Goal: Transaction & Acquisition: Subscribe to service/newsletter

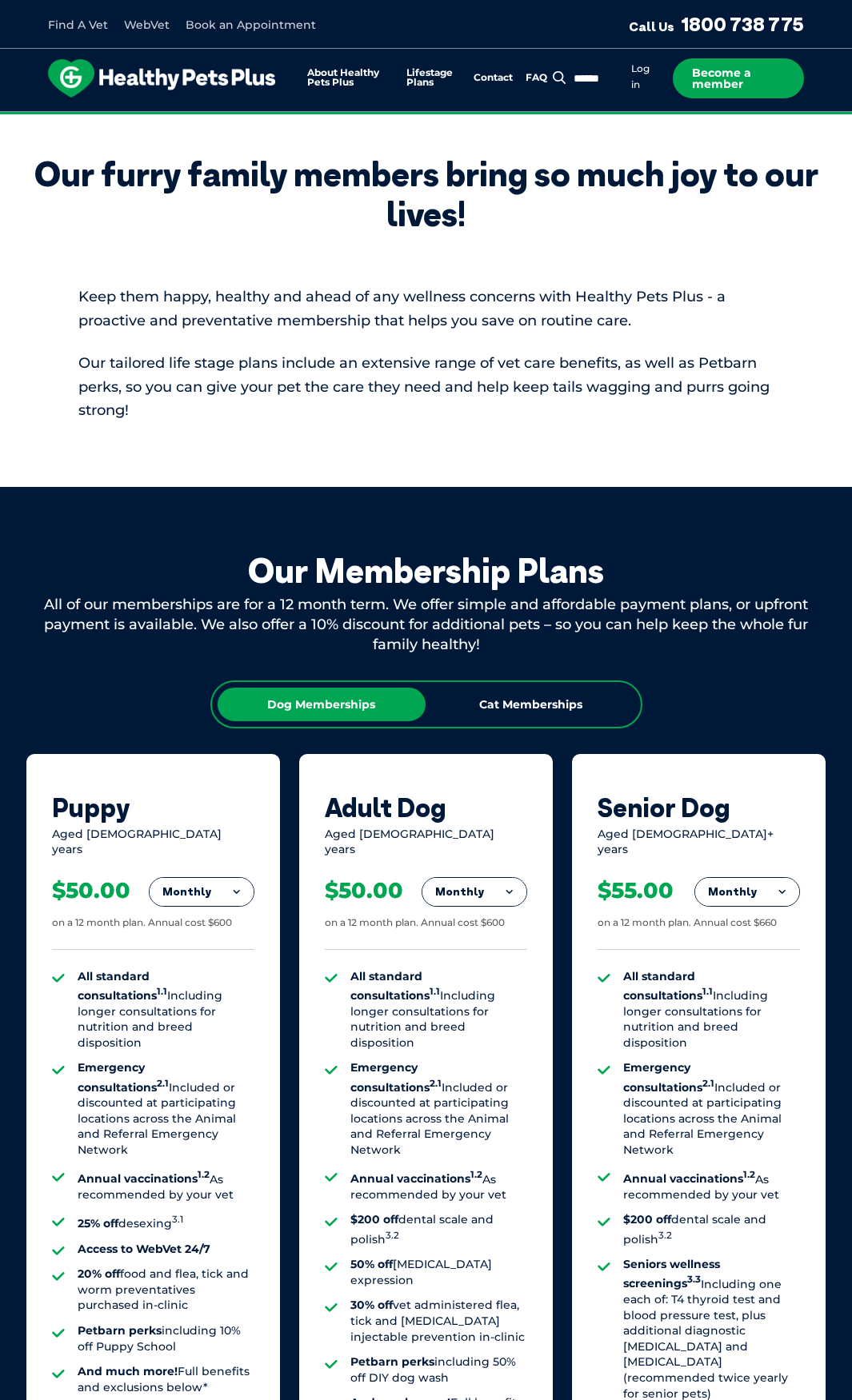
scroll to position [560, 0]
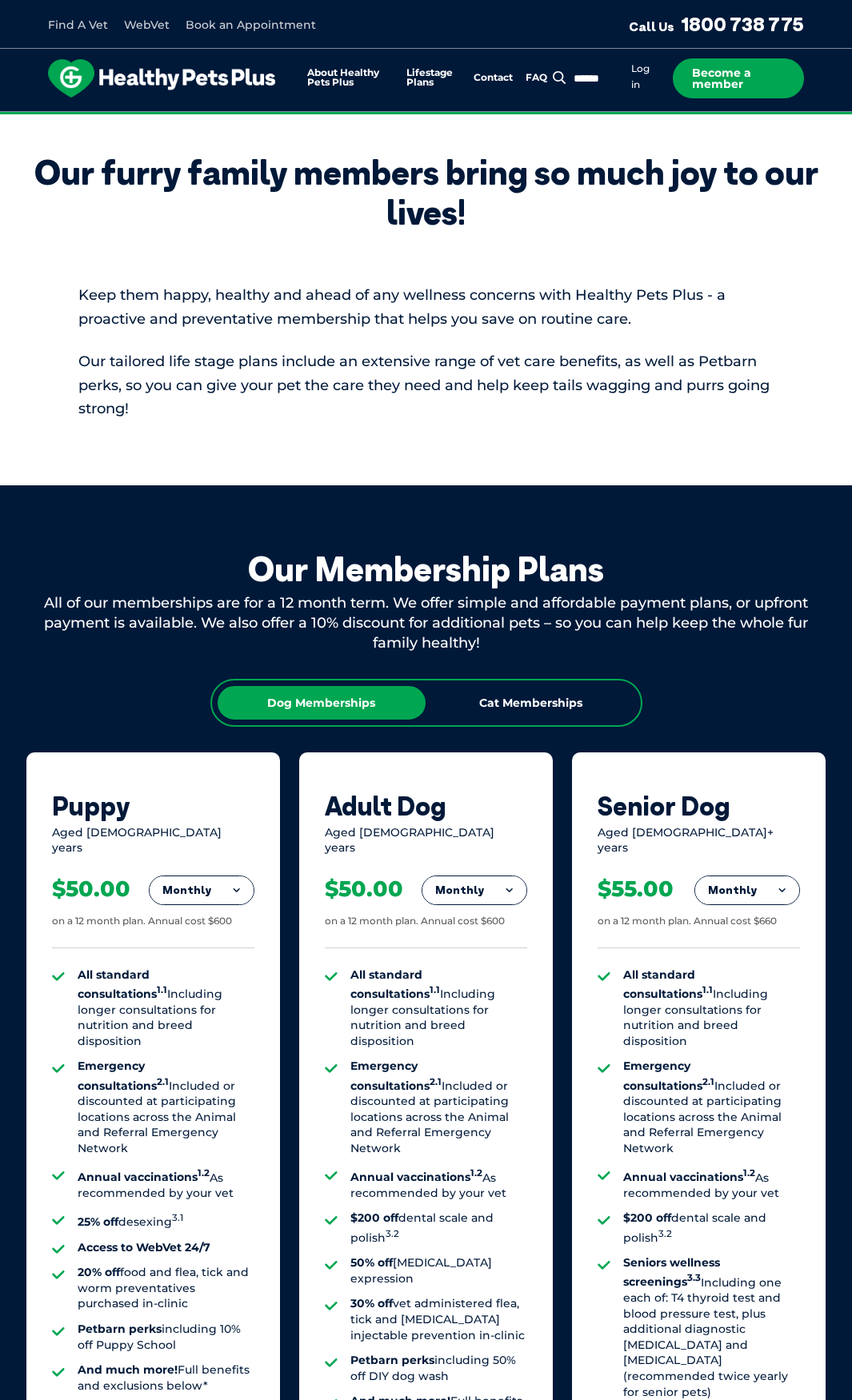
click at [732, 877] on button "Monthly" at bounding box center [747, 890] width 104 height 28
drag, startPoint x: 761, startPoint y: 948, endPoint x: 770, endPoint y: 906, distance: 43.0
click at [770, 906] on ul "Fortnightly Monthly Yearly" at bounding box center [747, 961] width 104 height 114
click at [770, 906] on div "Monthly Fortnightly Monthly Yearly $25.38 on a 12 month plan. Annual cost $660 …" at bounding box center [698, 1179] width 202 height 645
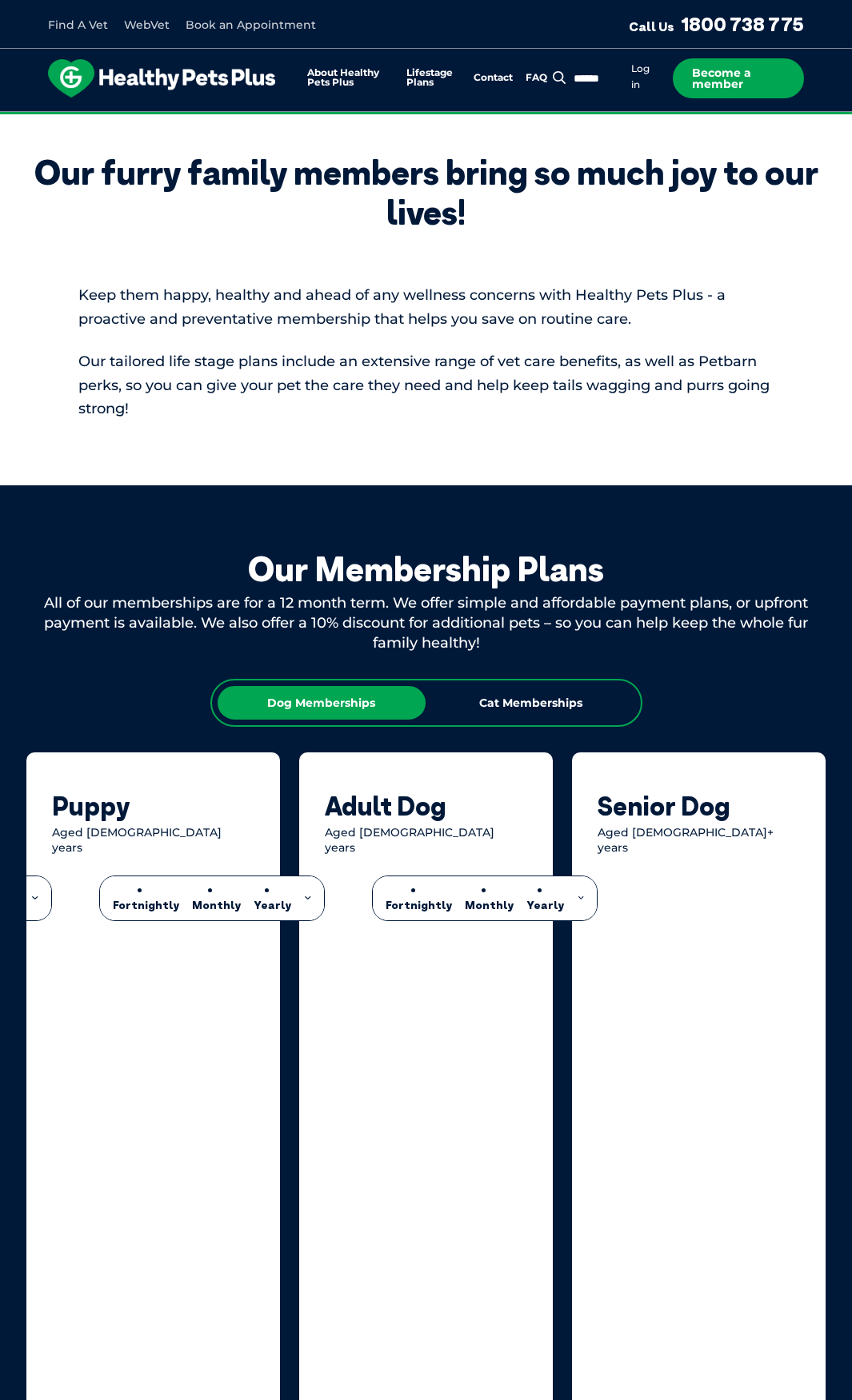
click at [740, 695] on div "Dog Memberships Cat Memberships Puppy Aged 0-1 years Fortnightly Monthly Yearly…" at bounding box center [426, 1112] width 800 height 867
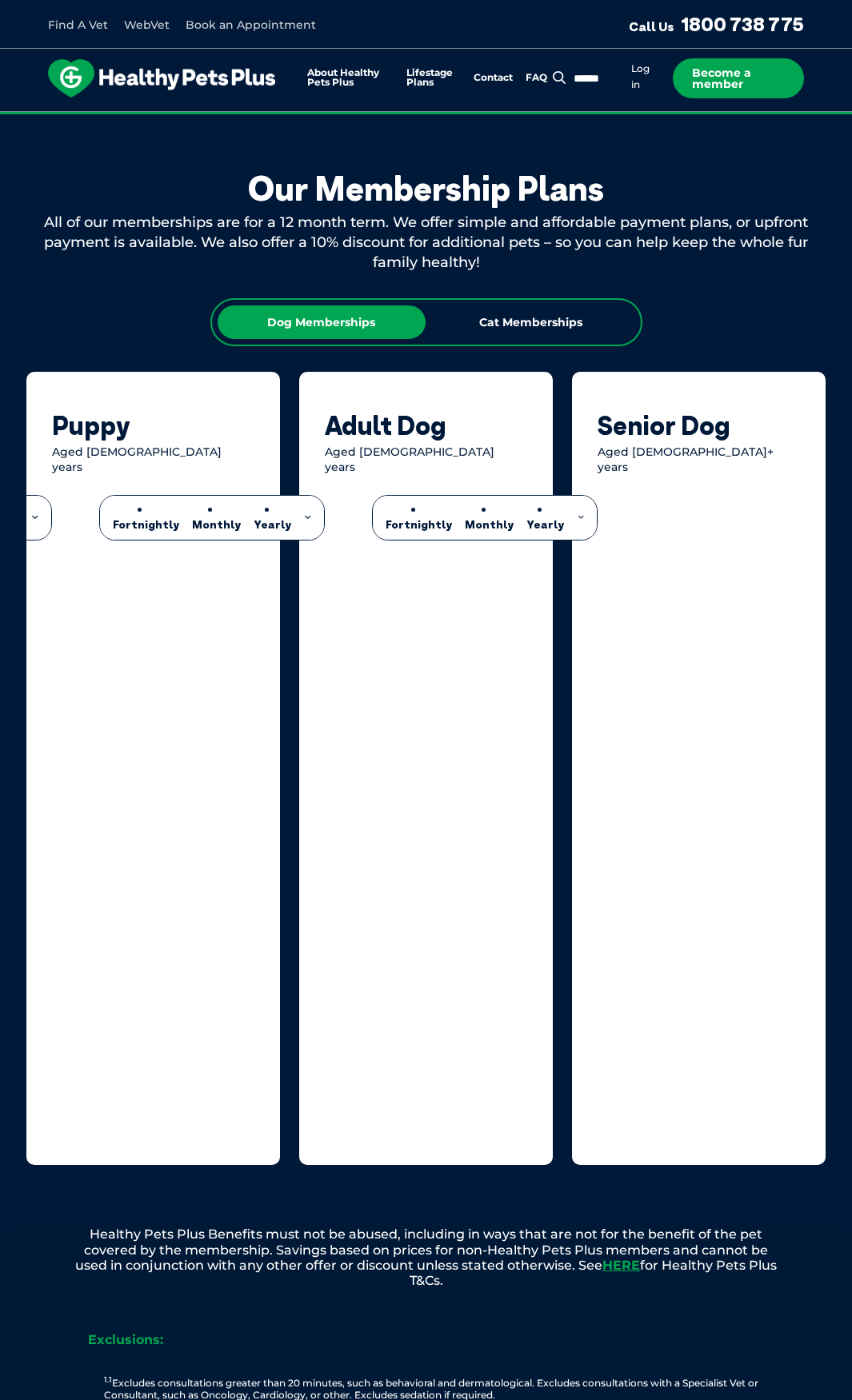
scroll to position [960, 0]
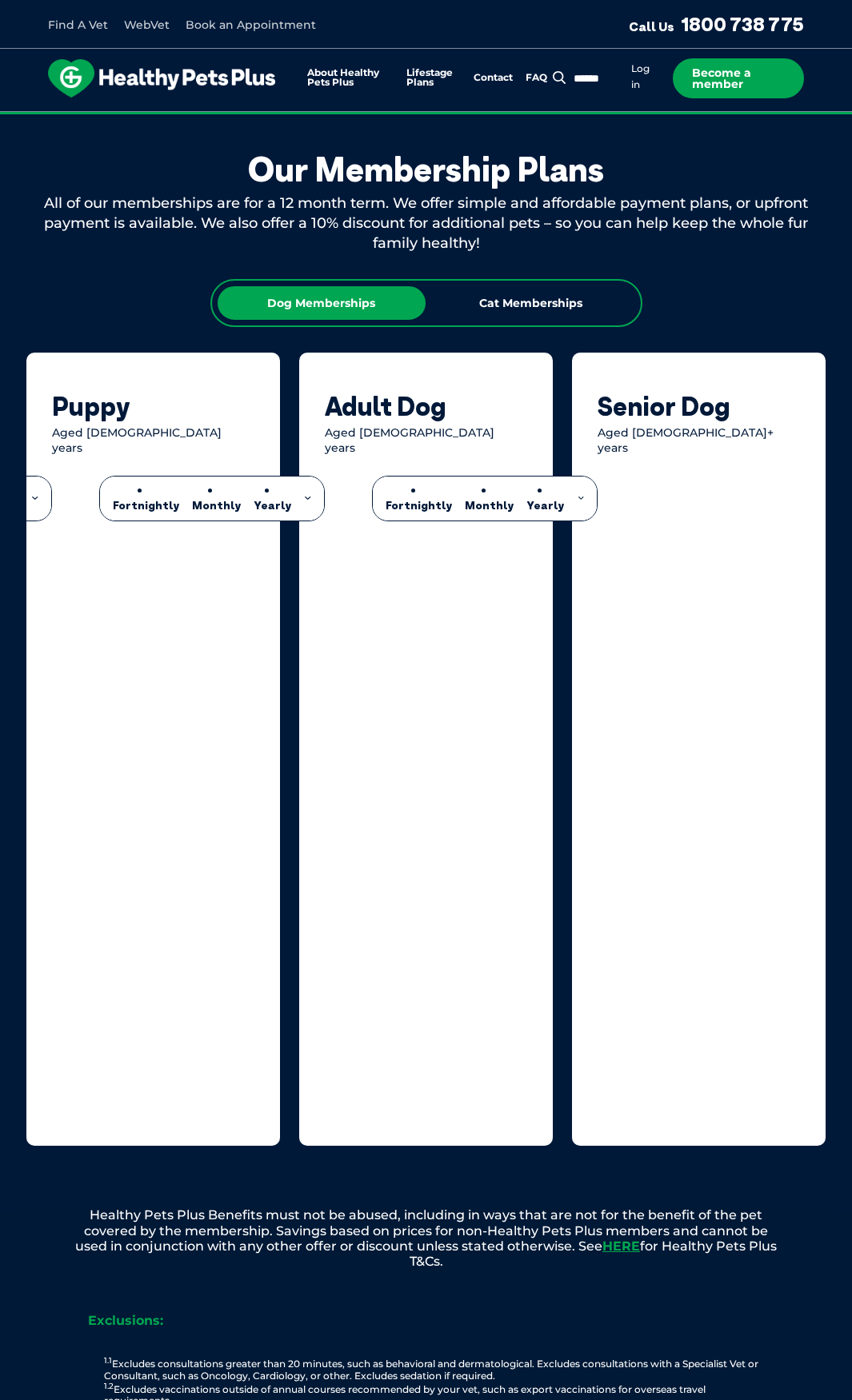
click at [731, 365] on div "Senior Dog Aged 8+ years Fortnightly Monthly Yearly Fortnightly Monthly Yearly …" at bounding box center [698, 748] width 253 height 793
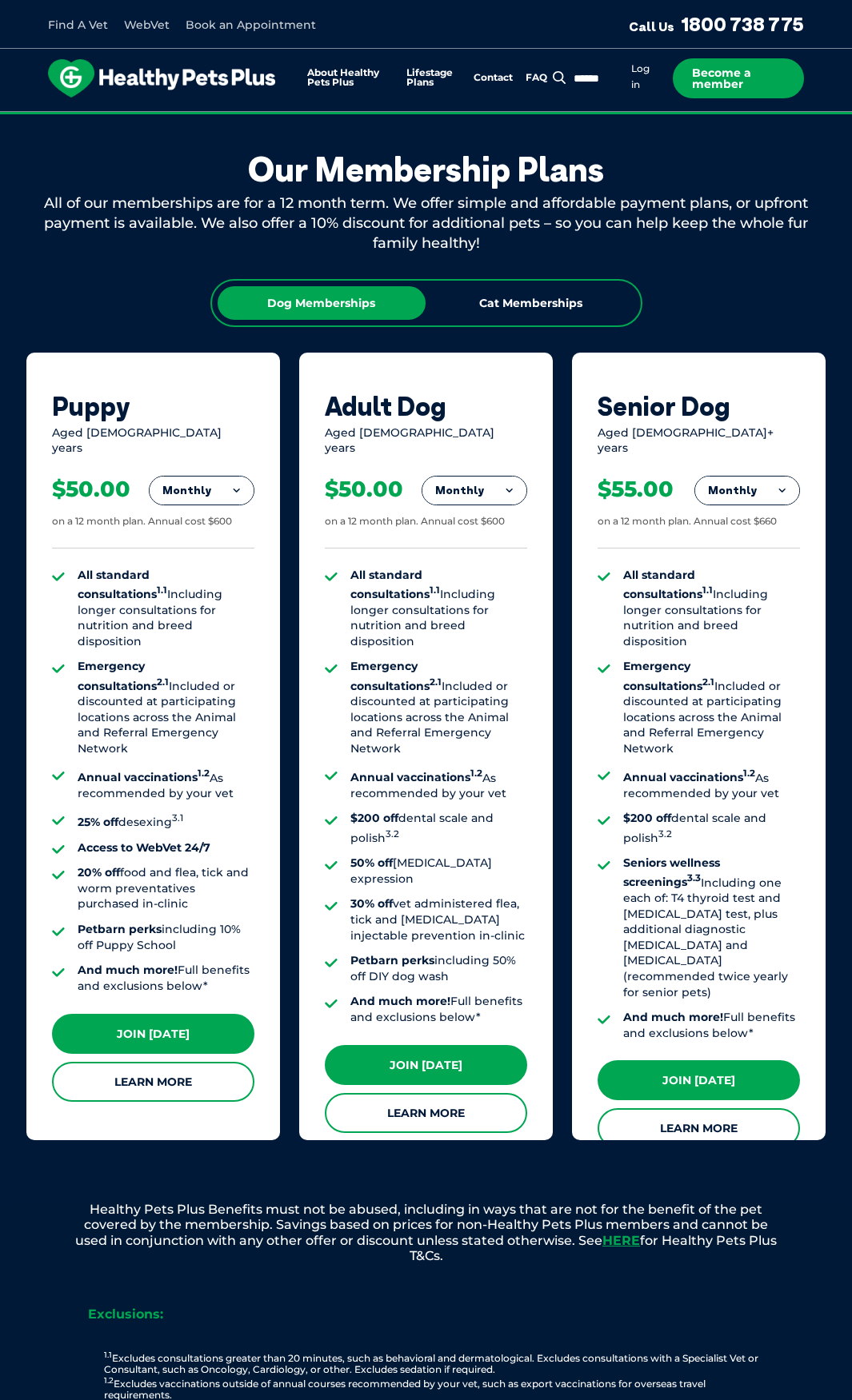
click at [762, 477] on button "Monthly" at bounding box center [747, 490] width 104 height 28
click at [771, 516] on li "Fortnightly" at bounding box center [747, 523] width 104 height 38
